Goal: Task Accomplishment & Management: Manage account settings

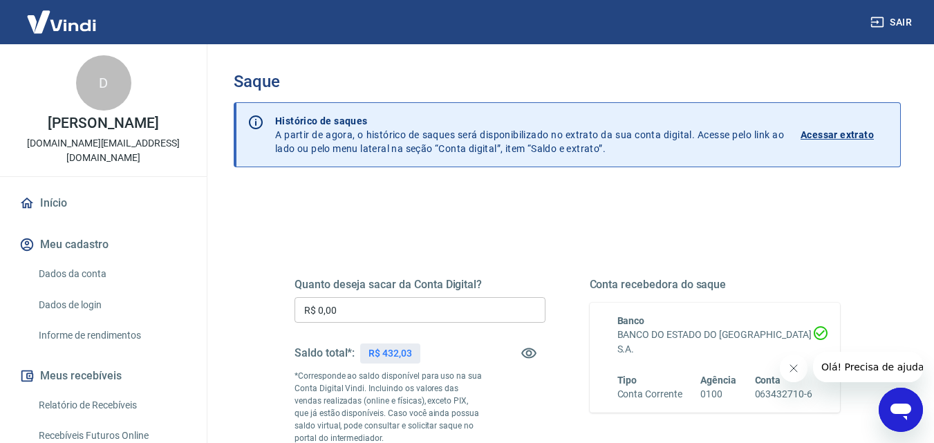
click at [344, 317] on input "R$ 0,00" at bounding box center [420, 310] width 251 height 26
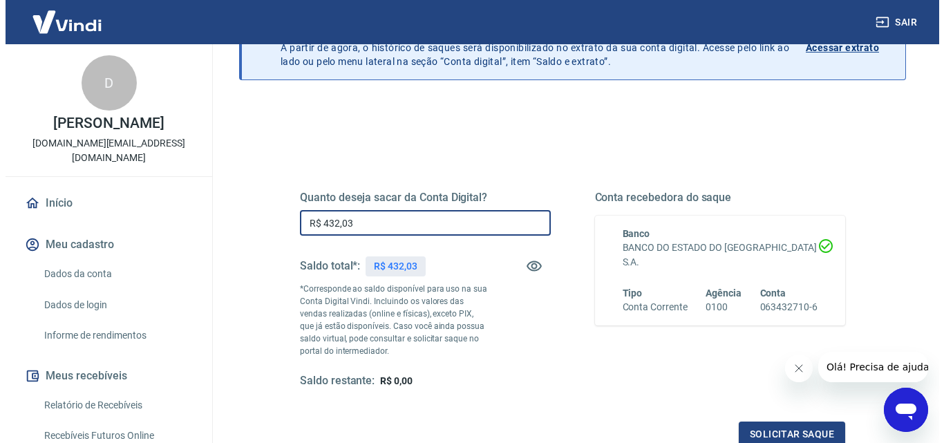
scroll to position [138, 0]
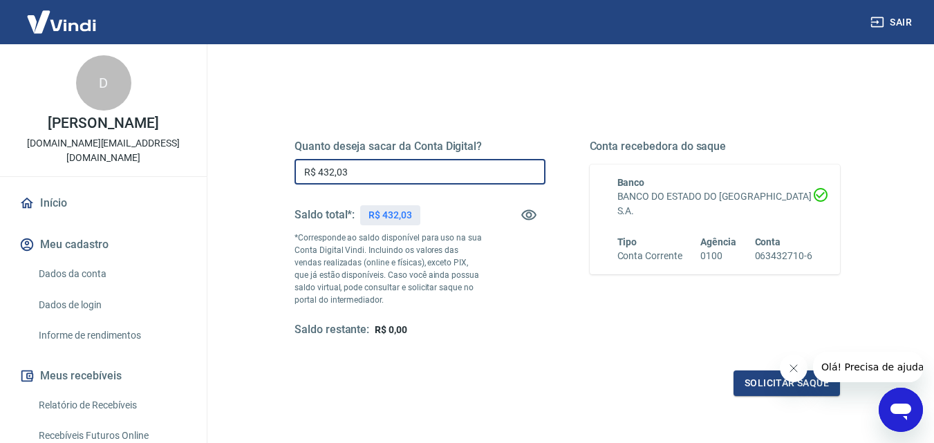
type input "R$ 432,03"
click at [791, 367] on icon "Fechar mensagem da empresa" at bounding box center [793, 368] width 11 height 11
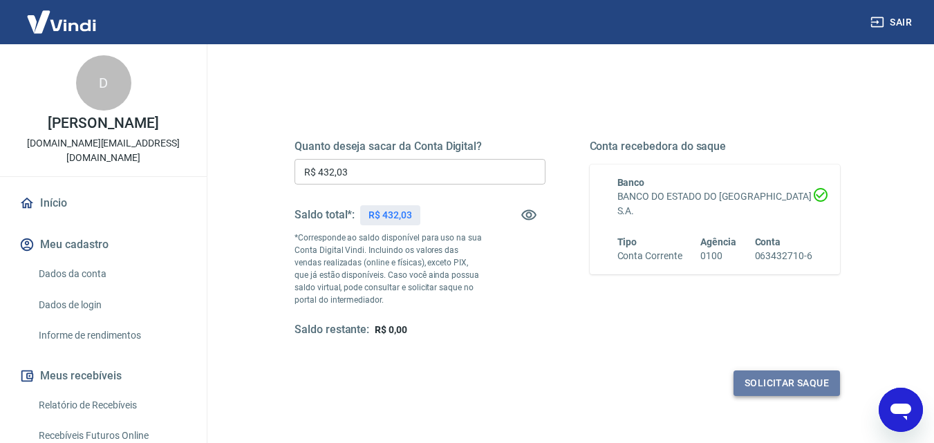
click at [767, 388] on button "Solicitar saque" at bounding box center [787, 384] width 106 height 26
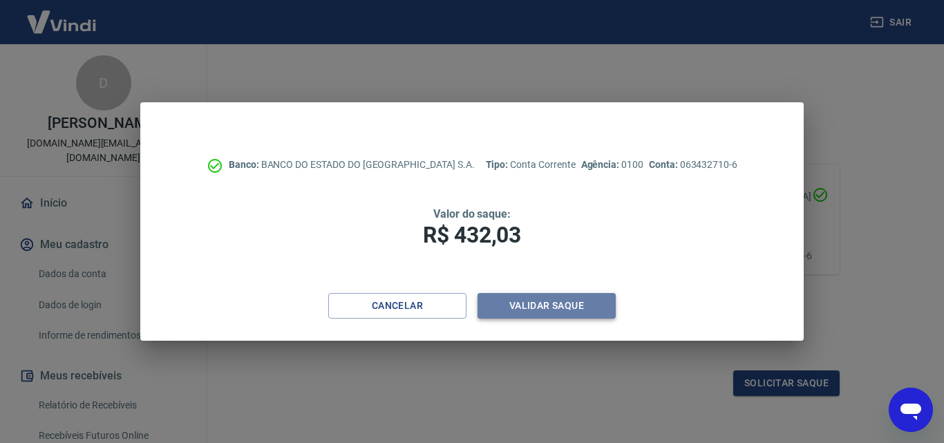
click at [532, 306] on button "Validar saque" at bounding box center [547, 306] width 138 height 26
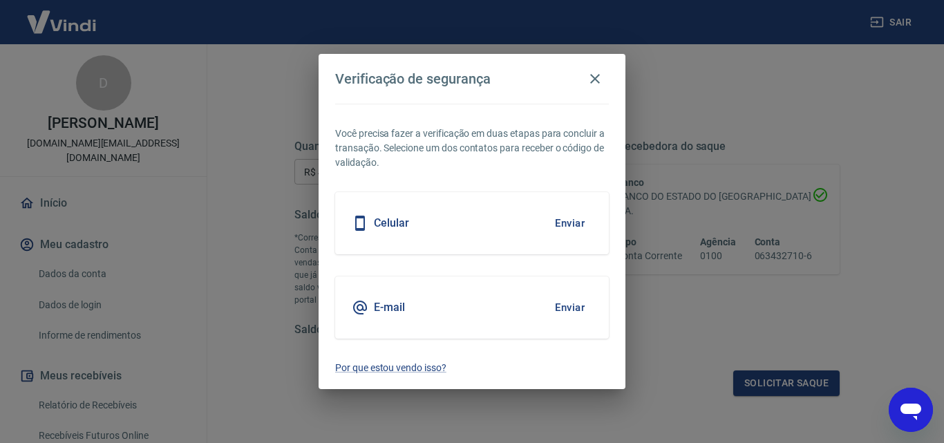
click at [558, 223] on button "Enviar" at bounding box center [570, 223] width 45 height 29
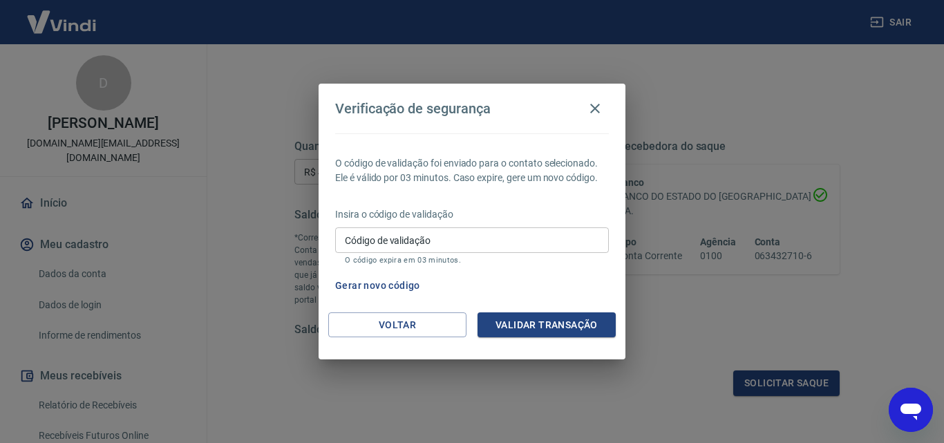
click at [557, 234] on input "Código de validação" at bounding box center [472, 240] width 274 height 26
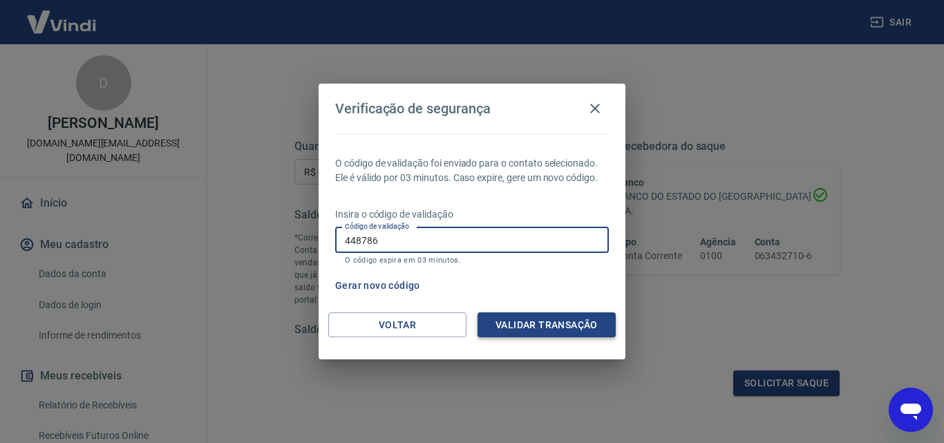
type input "448786"
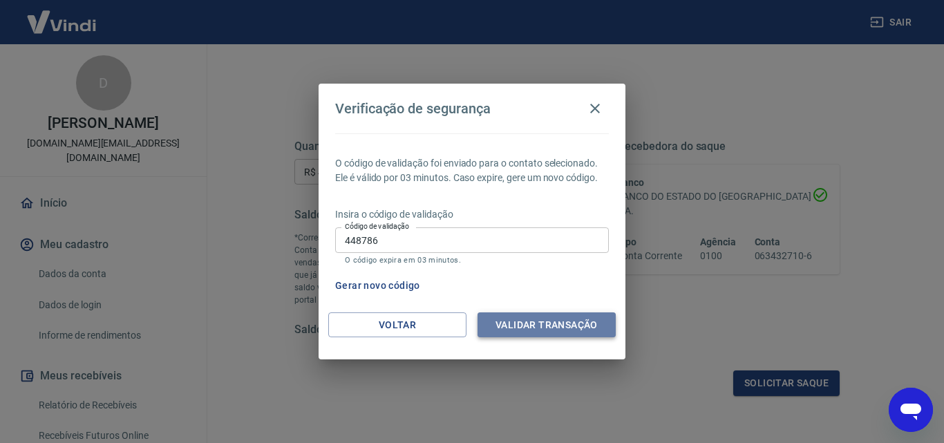
click at [559, 320] on button "Validar transação" at bounding box center [547, 326] width 138 height 26
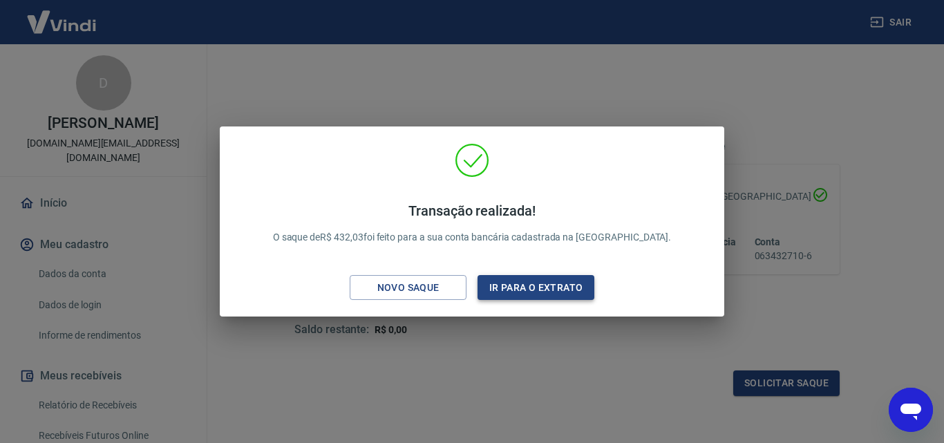
click at [495, 286] on button "Ir para o extrato" at bounding box center [536, 288] width 117 height 26
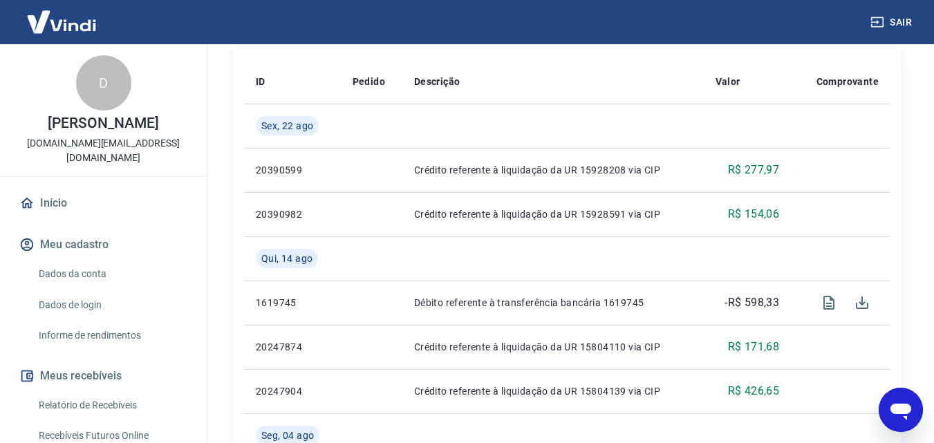
scroll to position [346, 0]
